Goal: Transaction & Acquisition: Purchase product/service

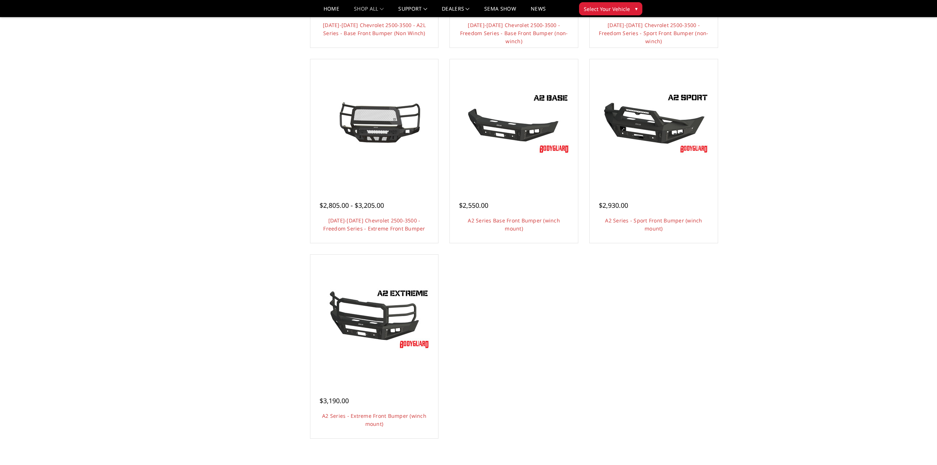
scroll to position [421, 0]
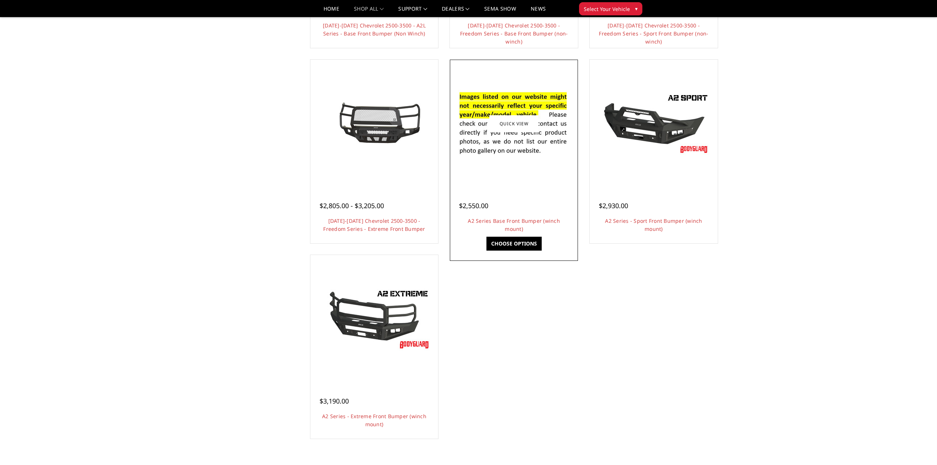
click at [493, 407] on ul "Quick view $995.00 - $1,195.00 [DATE]-[DATE] Chevrolet Silverado 2500-3500 - FT…" at bounding box center [514, 56] width 419 height 782
click at [497, 220] on link "A2 Series Base Front Bumper (winch mount)" at bounding box center [514, 224] width 92 height 15
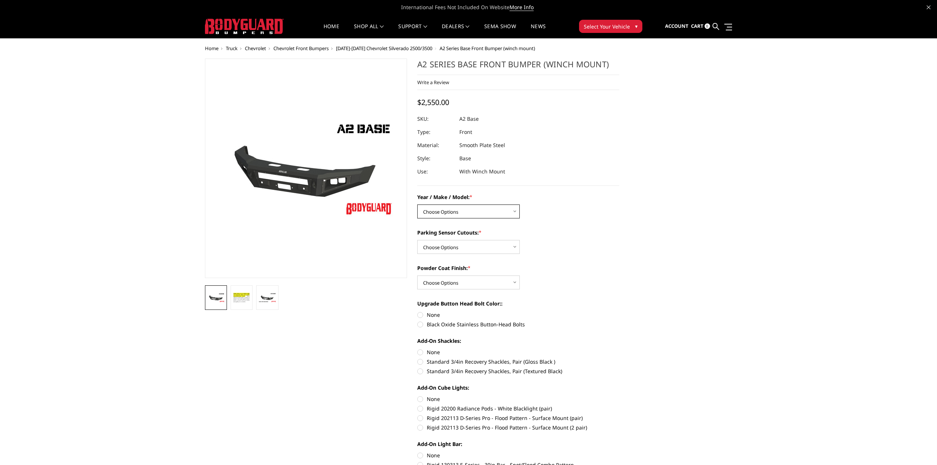
click at [482, 208] on select "Choose Options Chevrolet 20-23 2500 / 3500 Ford 17-22 F250 / F350 Ford 17-22 F4…" at bounding box center [468, 212] width 102 height 14
select select "1320"
click at [417, 205] on select "Choose Options Chevrolet 20-23 2500 / 3500 Ford 17-22 F250 / F350 Ford 17-22 F4…" at bounding box center [468, 212] width 102 height 14
click at [501, 246] on select "Choose Options Yes - I have front parking sensors No - I do NOT have parking se…" at bounding box center [468, 247] width 102 height 14
select select "540"
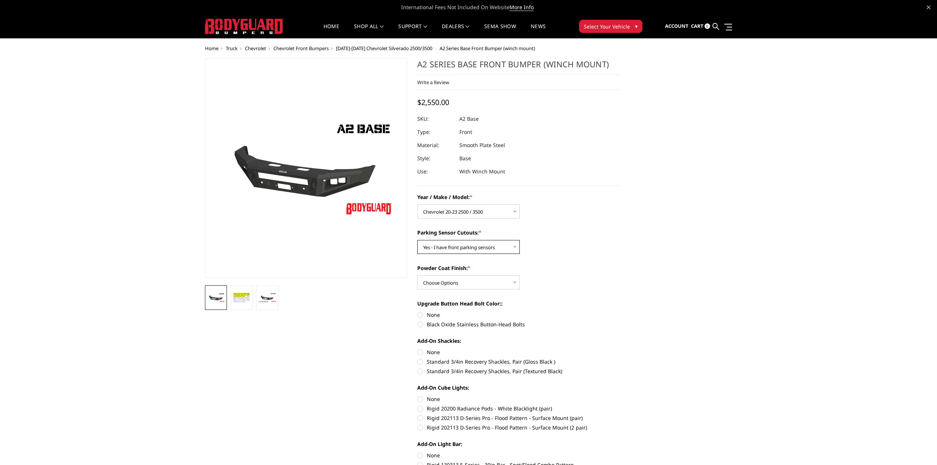
click at [417, 240] on select "Choose Options Yes - I have front parking sensors No - I do NOT have parking se…" at bounding box center [468, 247] width 102 height 14
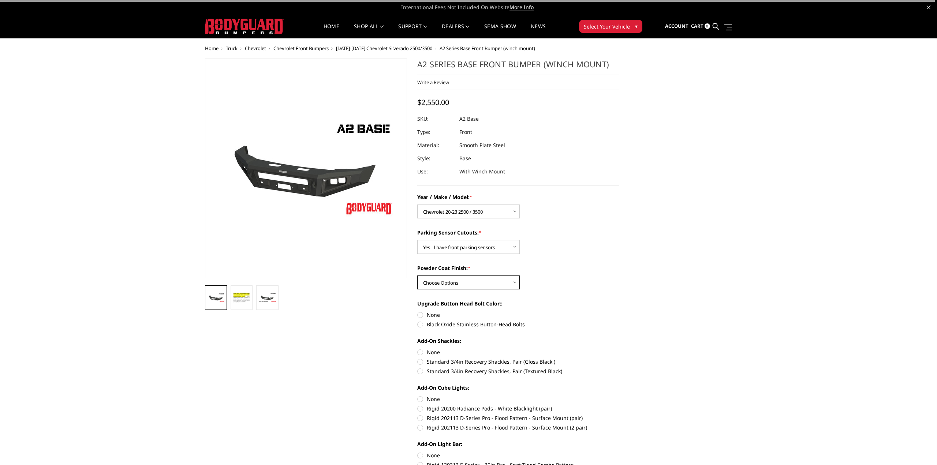
click at [501, 280] on select "Choose Options Bare metal (included) Texture Black Powder Coat" at bounding box center [468, 283] width 102 height 14
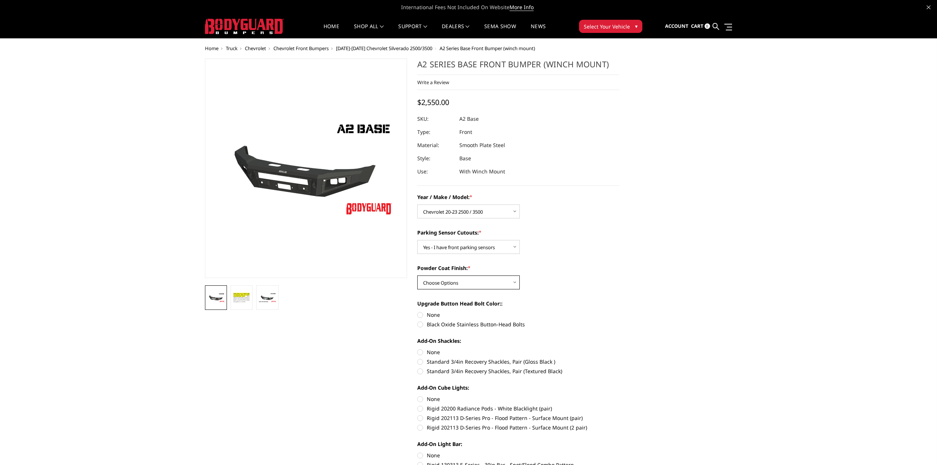
select select "518"
click at [417, 276] on select "Choose Options Bare metal (included) Texture Black Powder Coat" at bounding box center [468, 283] width 102 height 14
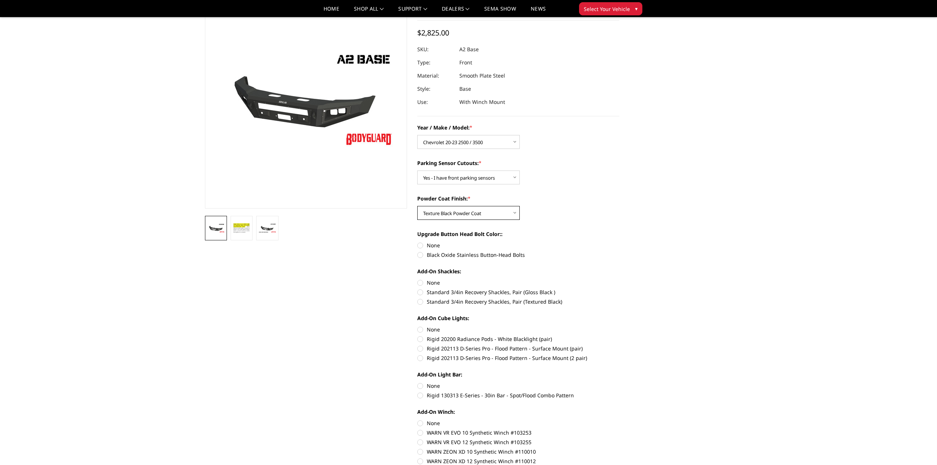
scroll to position [48, 0]
click at [433, 245] on label "None" at bounding box center [518, 245] width 202 height 8
click at [418, 242] on input "None" at bounding box center [417, 241] width 0 height 0
radio input "true"
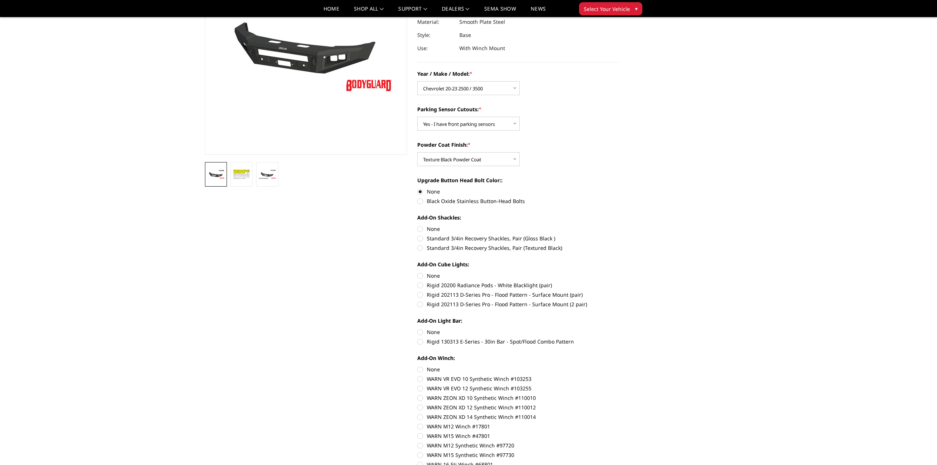
scroll to position [104, 0]
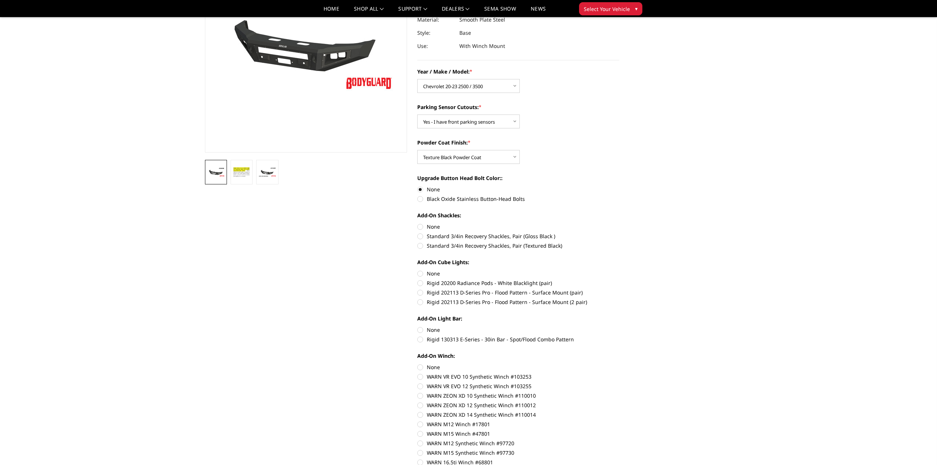
click at [435, 225] on label "None" at bounding box center [518, 227] width 202 height 8
click at [418, 223] on input "None" at bounding box center [417, 223] width 0 height 0
radio input "true"
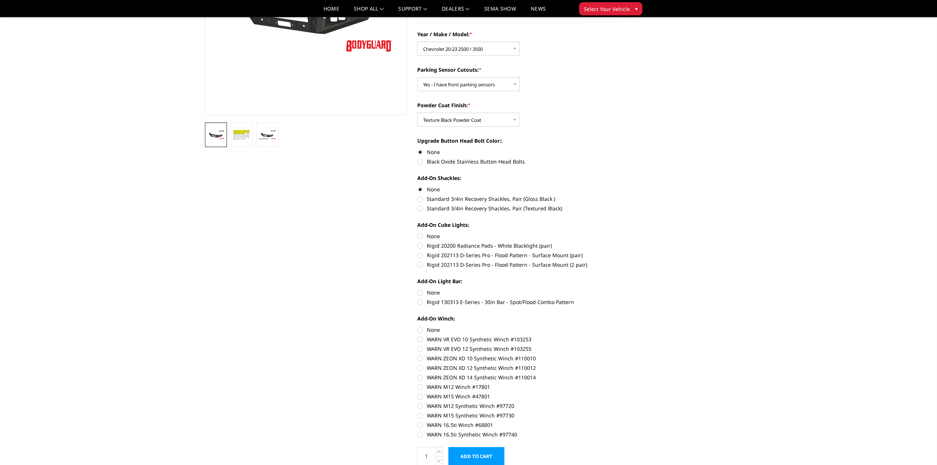
scroll to position [142, 0]
click at [429, 232] on label "None" at bounding box center [518, 236] width 202 height 8
click at [418, 232] on input "None" at bounding box center [417, 232] width 0 height 0
radio input "true"
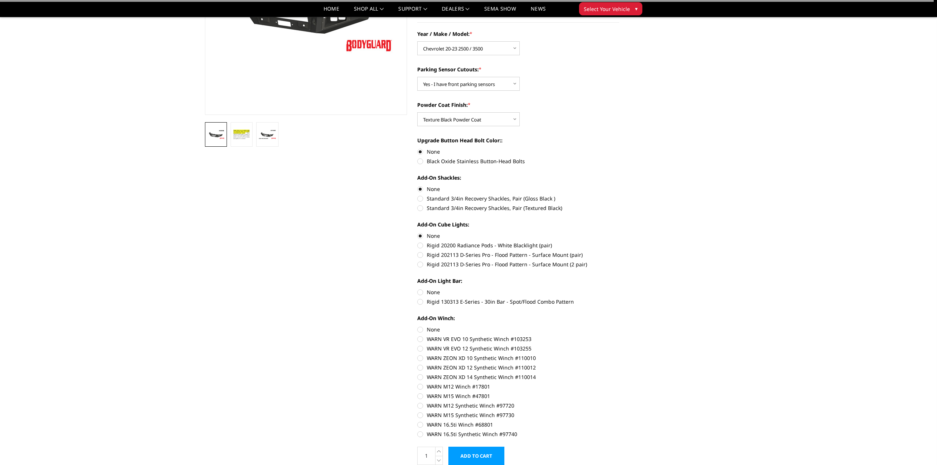
click at [437, 290] on label "None" at bounding box center [518, 292] width 202 height 8
click at [418, 289] on input "None" at bounding box center [417, 288] width 0 height 0
radio input "true"
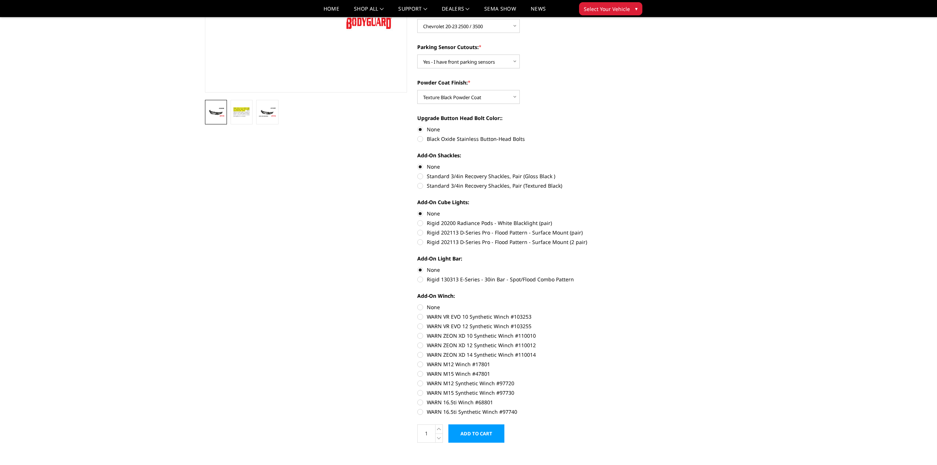
scroll to position [176, 0]
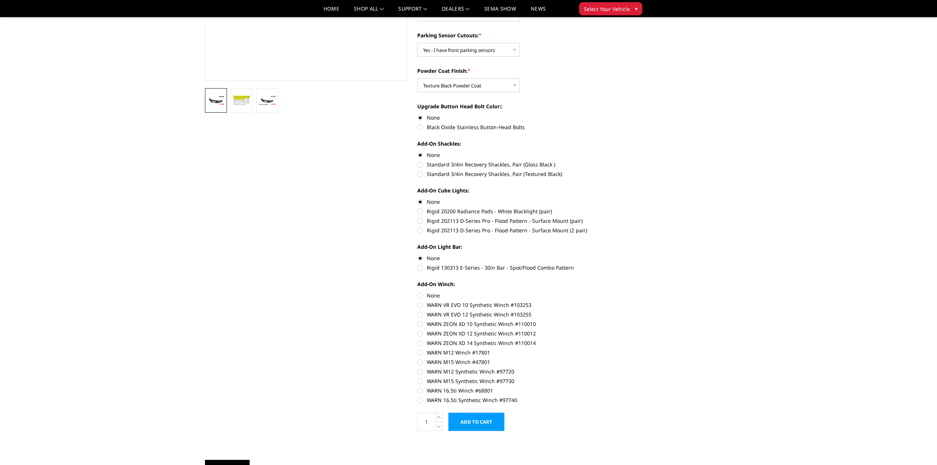
click at [439, 296] on label "None" at bounding box center [518, 296] width 202 height 8
click at [418, 292] on input "None" at bounding box center [417, 292] width 0 height 0
radio input "true"
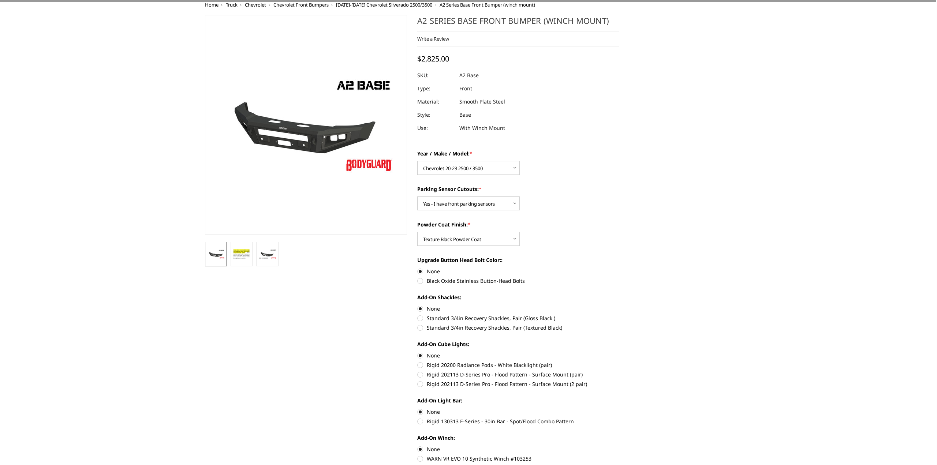
scroll to position [0, 0]
